Goal: Task Accomplishment & Management: Use online tool/utility

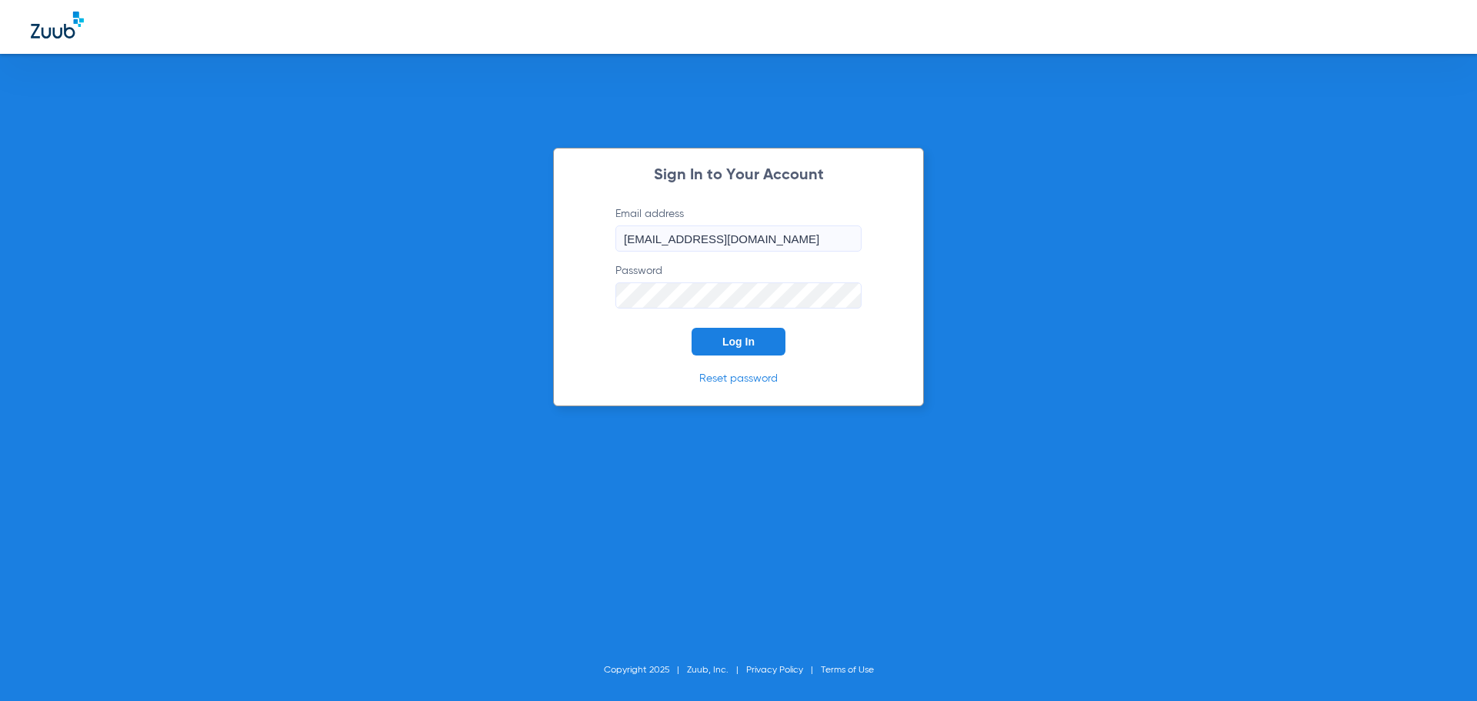
click at [748, 339] on span "Log In" at bounding box center [738, 341] width 32 height 12
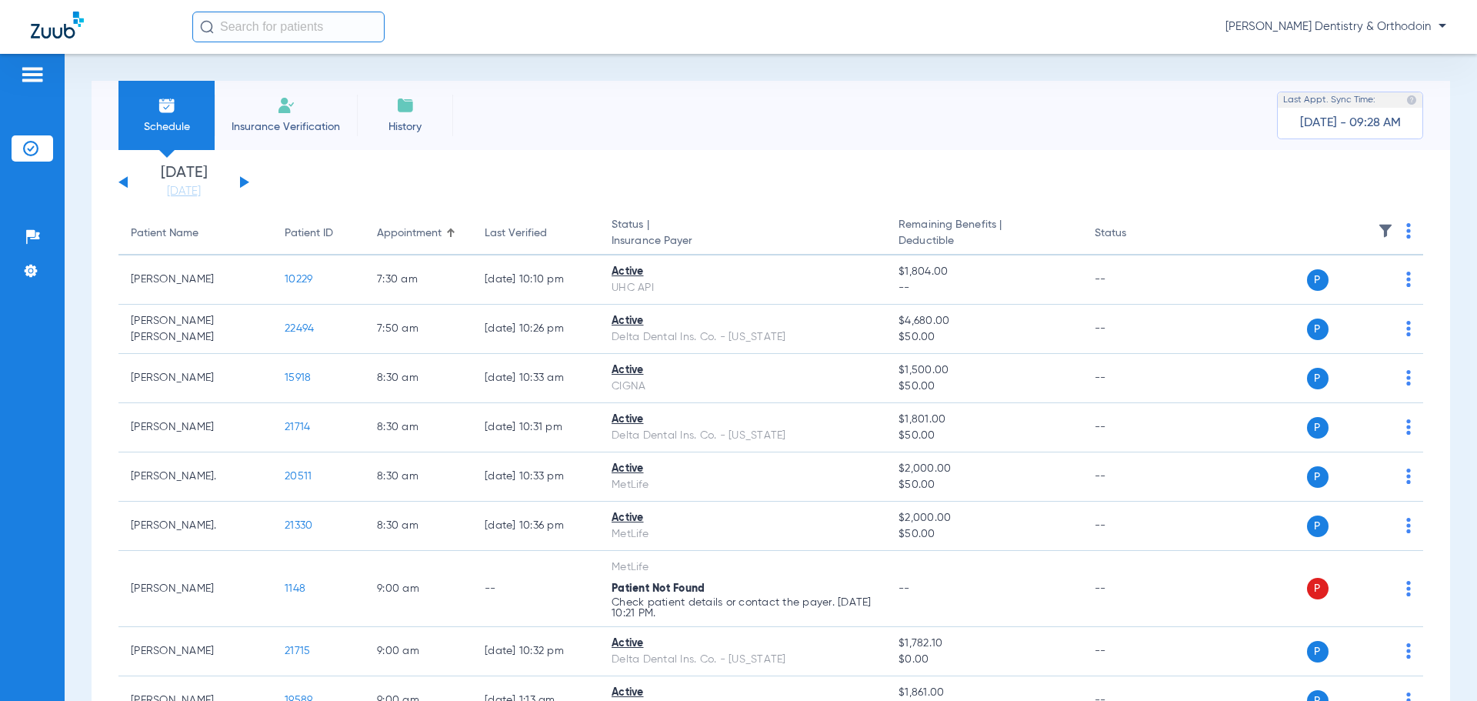
click at [229, 25] on input "text" at bounding box center [288, 27] width 192 height 31
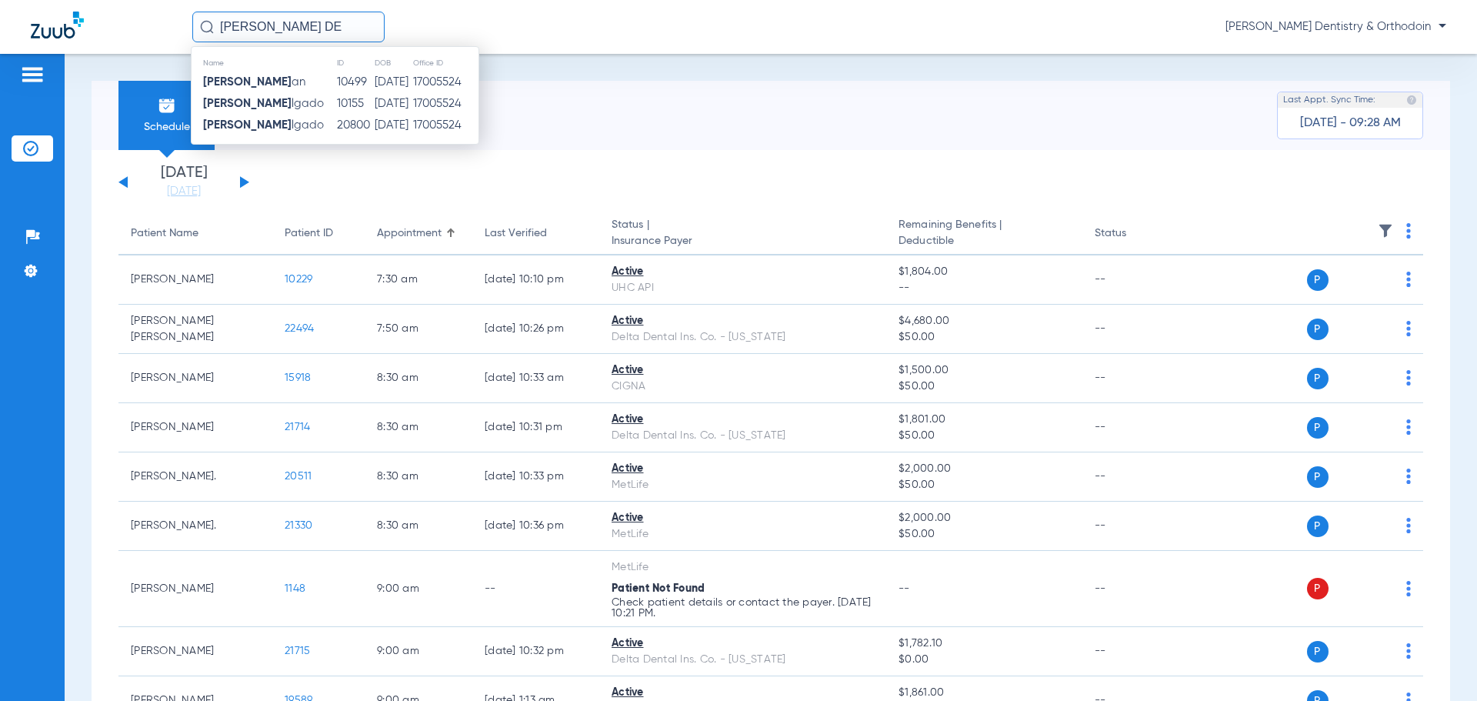
type input "[PERSON_NAME] DE"
click at [620, 94] on div "Schedule Insurance Verification History Last Appt. Sync Time: [DATE] - 09:28 AM" at bounding box center [771, 115] width 1358 height 69
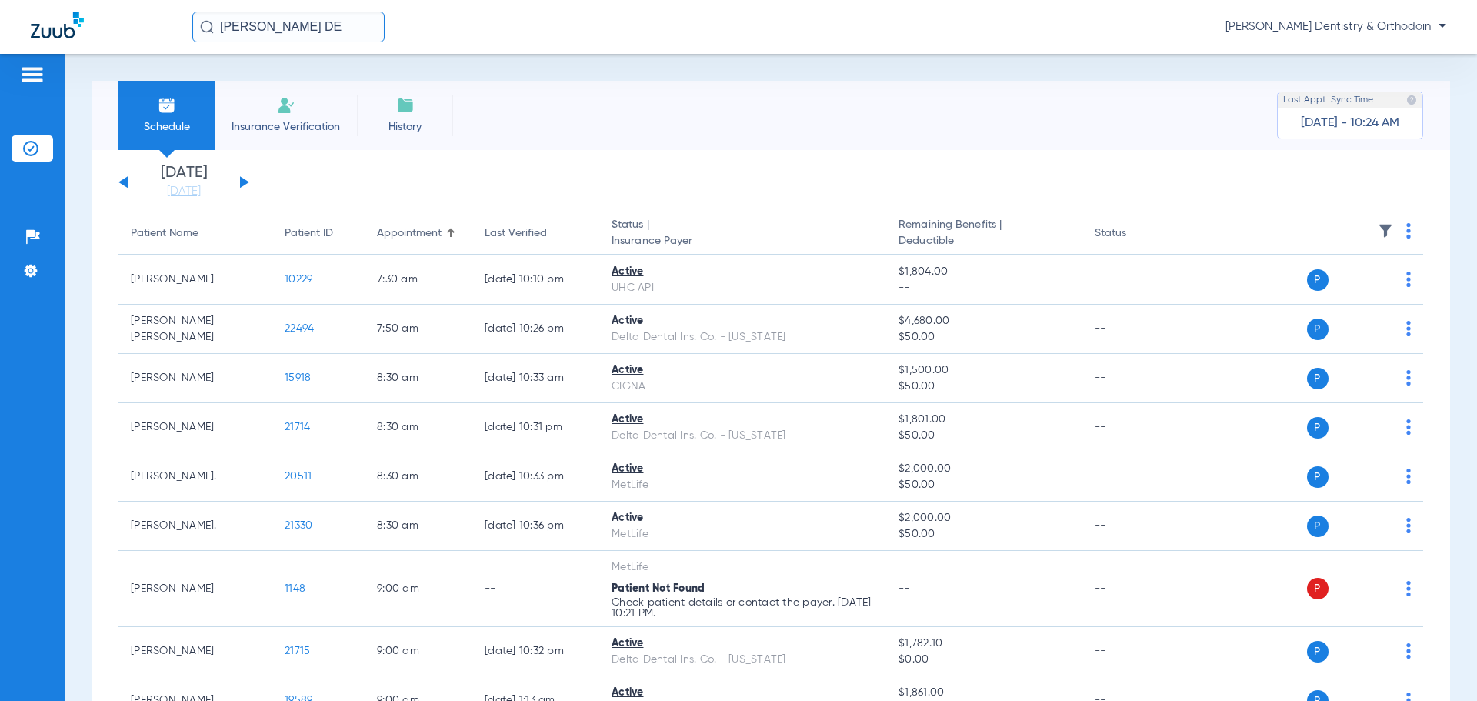
drag, startPoint x: 5, startPoint y: 81, endPoint x: 2, endPoint y: 74, distance: 7.9
click at [5, 80] on div "Patients Insurance Verification Setup Help Center Settings" at bounding box center [32, 404] width 65 height 701
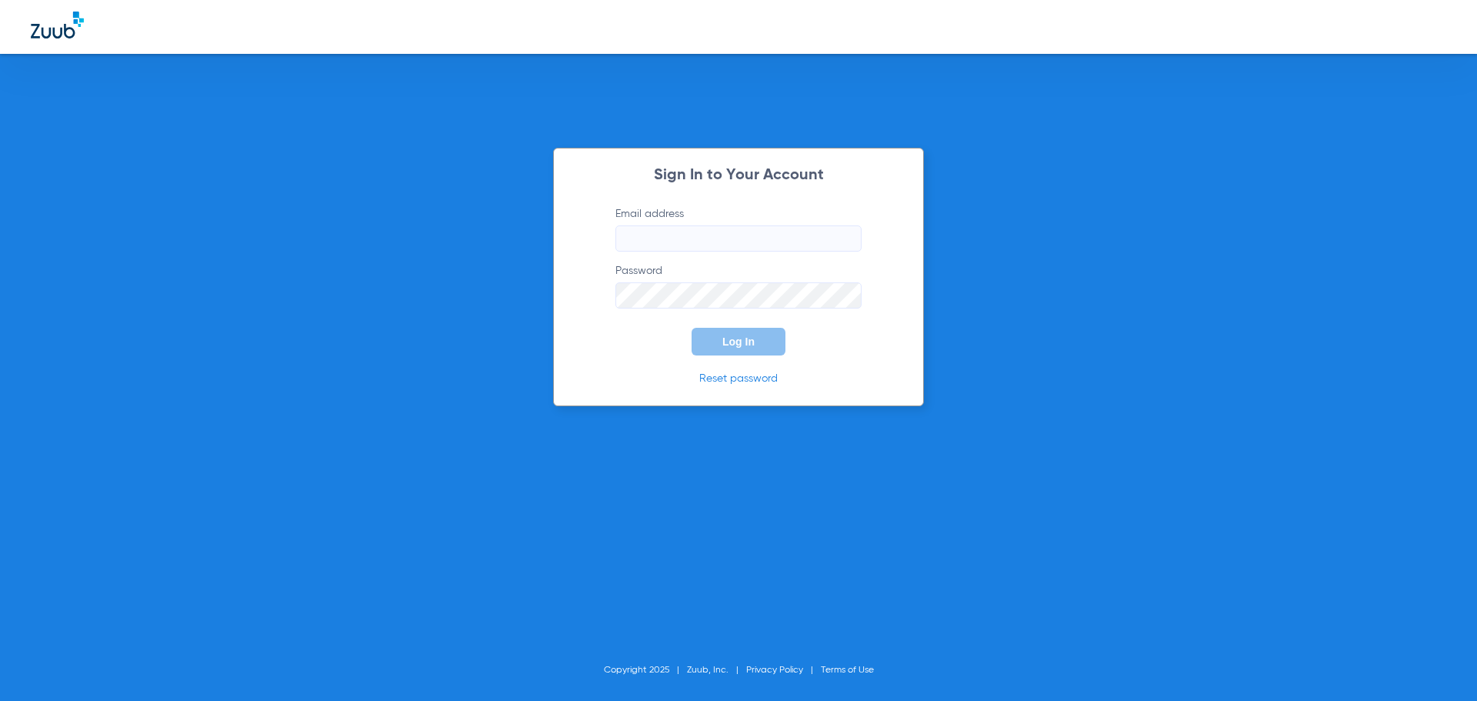
type input "[EMAIL_ADDRESS][DOMAIN_NAME]"
